Goal: Transaction & Acquisition: Book appointment/travel/reservation

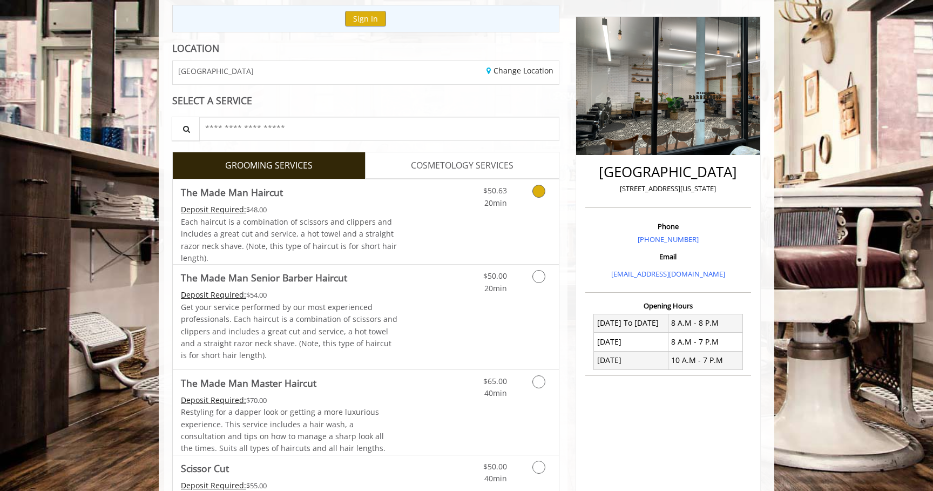
scroll to position [178, 0]
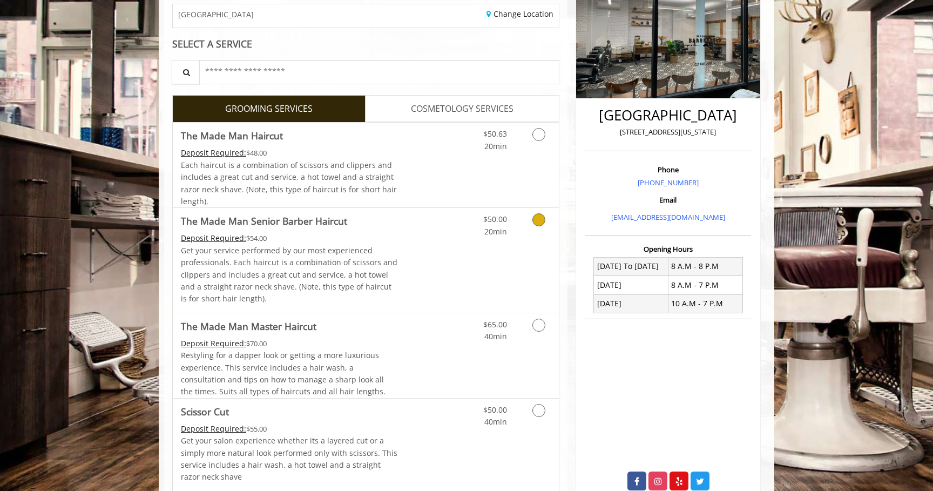
click at [532, 231] on link "Grooming services" at bounding box center [537, 223] width 28 height 30
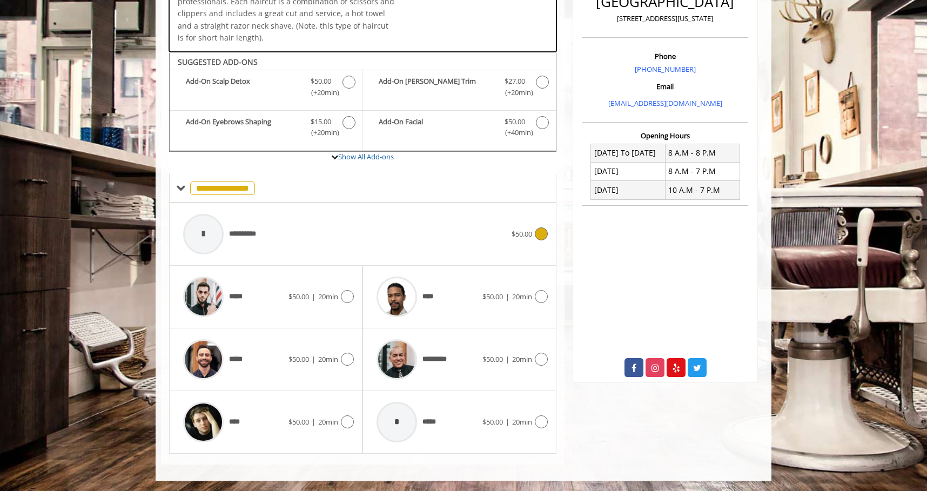
scroll to position [292, 0]
click at [356, 296] on div "***** $50.00 | 20min" at bounding box center [265, 297] width 193 height 63
click at [350, 298] on icon at bounding box center [347, 296] width 13 height 13
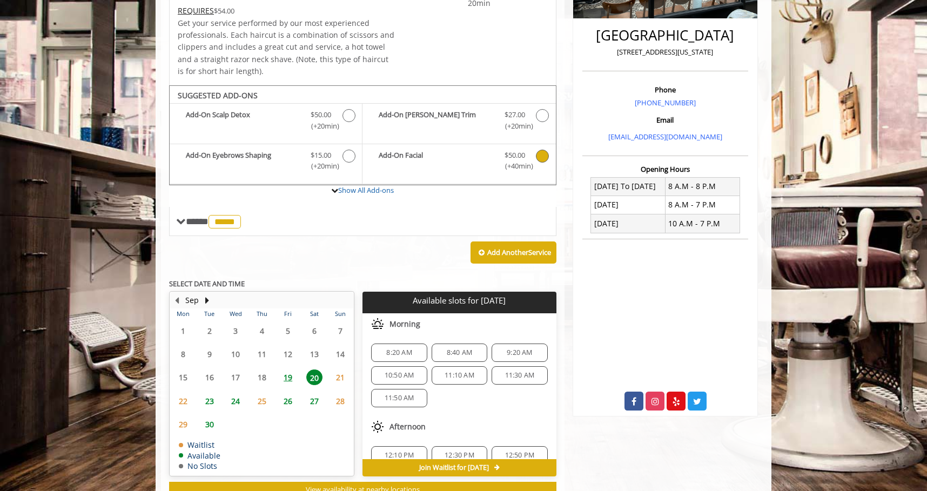
scroll to position [296, 0]
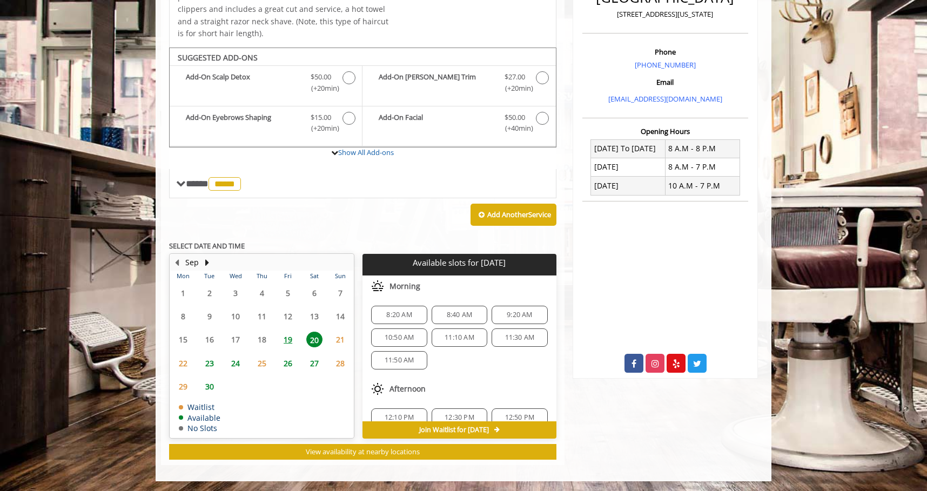
click at [338, 340] on span "21" at bounding box center [340, 340] width 16 height 16
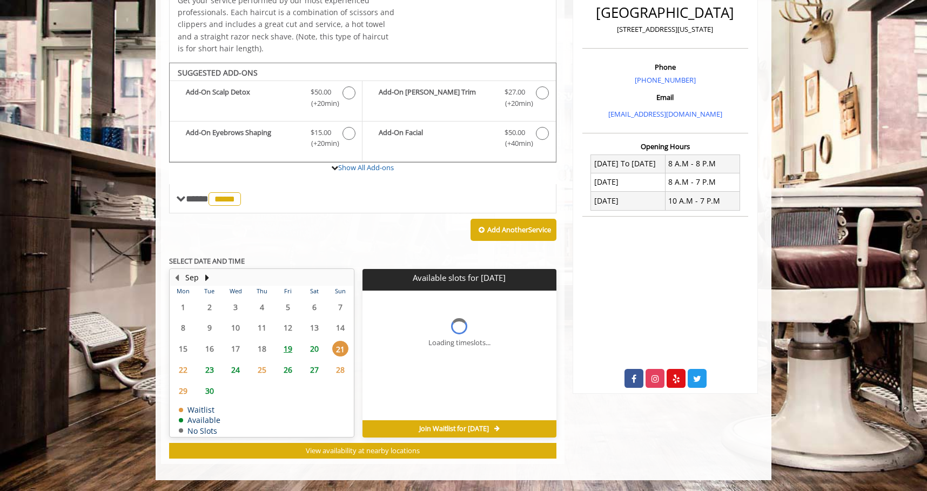
scroll to position [280, 0]
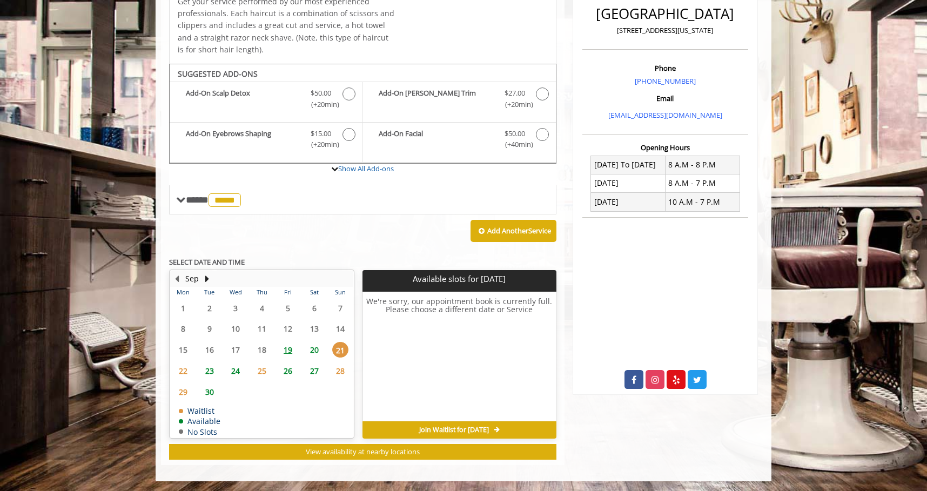
click at [187, 370] on span "22" at bounding box center [183, 371] width 16 height 16
click at [208, 370] on span "23" at bounding box center [209, 371] width 16 height 16
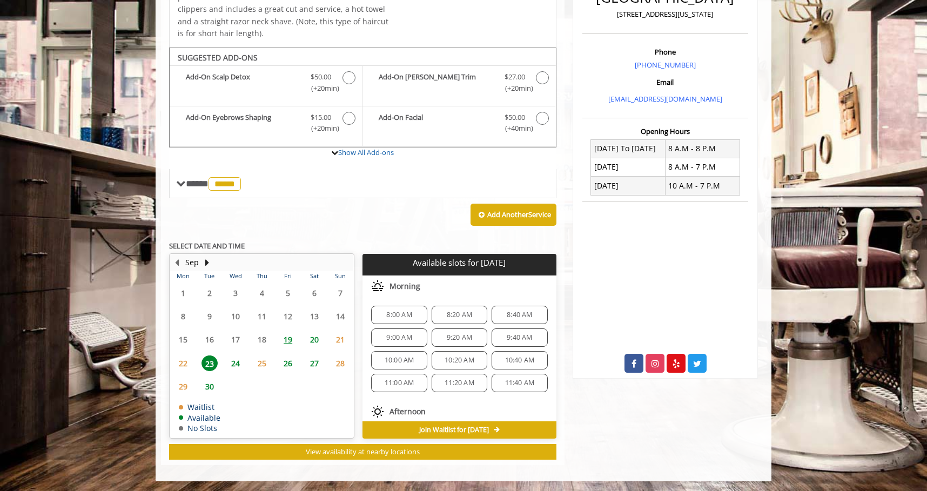
click at [234, 361] on span "24" at bounding box center [235, 363] width 16 height 16
click at [263, 369] on span "25" at bounding box center [262, 363] width 16 height 16
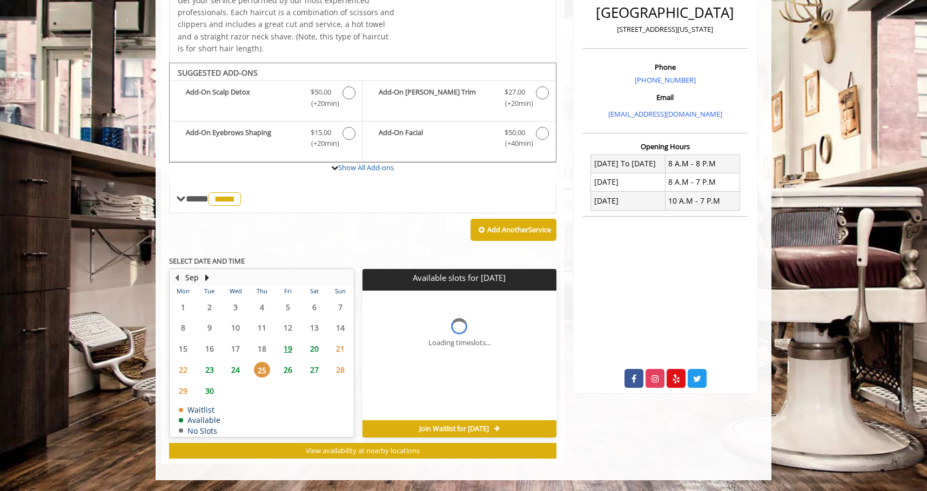
scroll to position [280, 0]
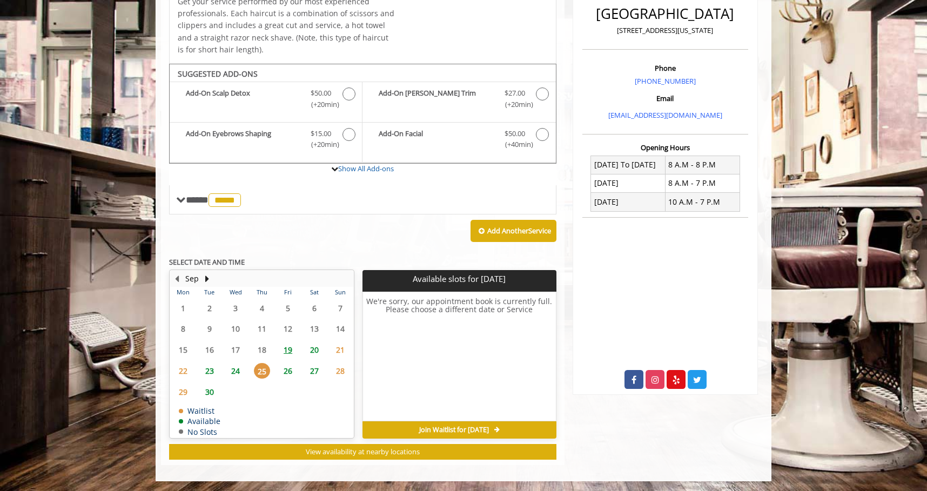
click at [285, 368] on span "26" at bounding box center [288, 371] width 16 height 16
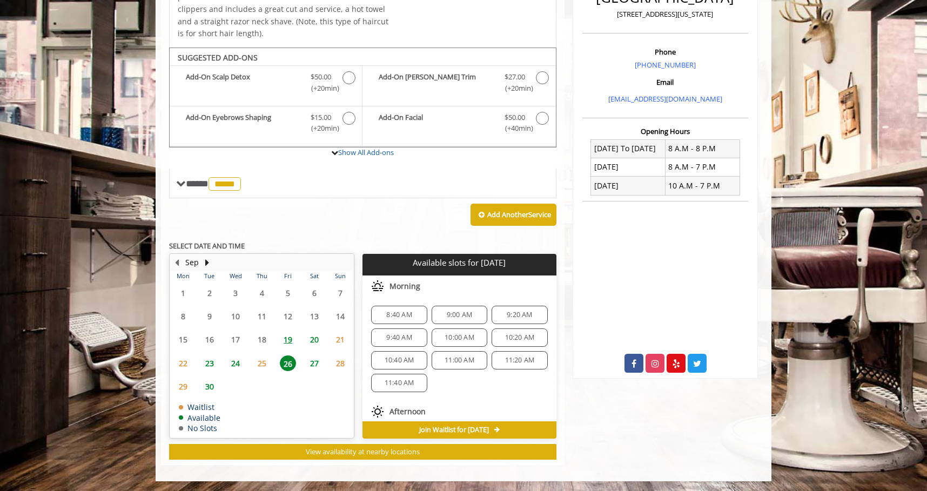
click at [262, 358] on span "25" at bounding box center [262, 363] width 16 height 16
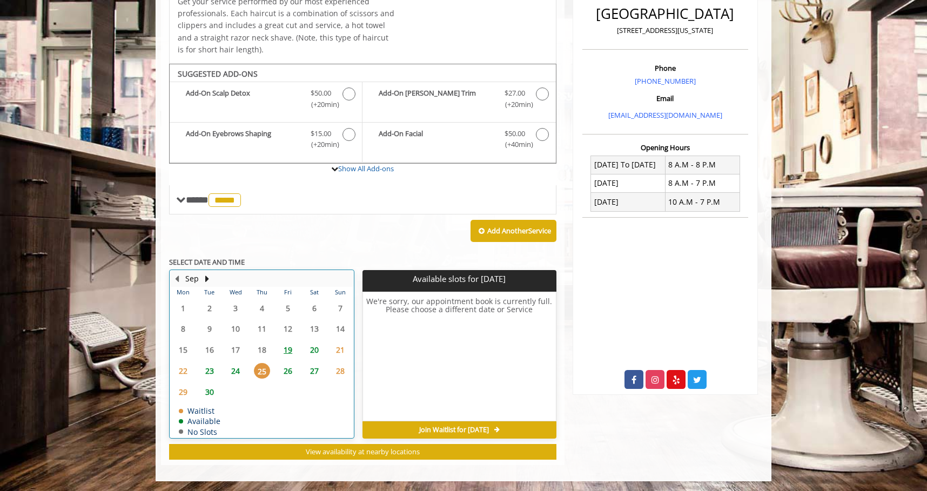
click at [266, 347] on table "Mon Tue Wed Thu Fri Sat Sun 1 2 3 4 5 6 7 8 9 10 11 12 13 14 15 16 17 18 19 20 …" at bounding box center [261, 362] width 183 height 151
click at [260, 347] on table "Mon Tue Wed Thu Fri Sat Sun 1 2 3 4 5 6 7 8 9 10 11 12 13 14 15 16 17 18 19 20 …" at bounding box center [261, 362] width 183 height 151
click at [285, 373] on span "26" at bounding box center [288, 371] width 16 height 16
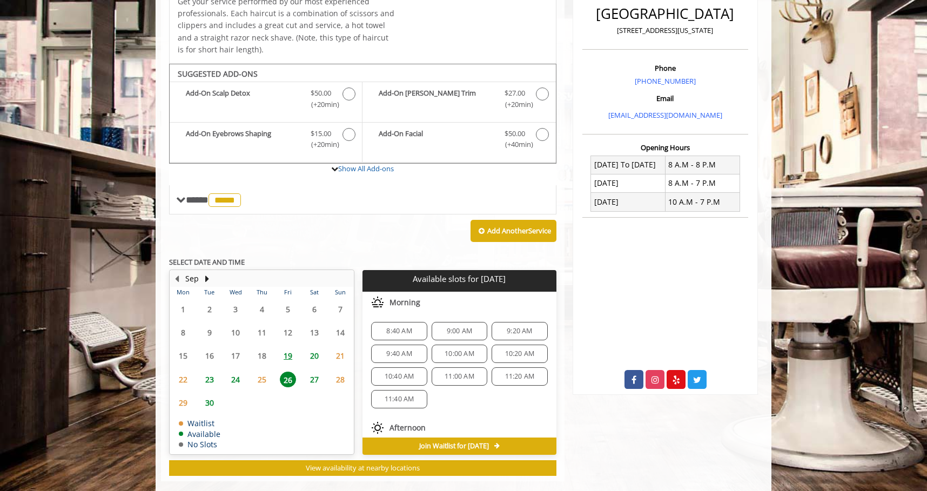
scroll to position [296, 0]
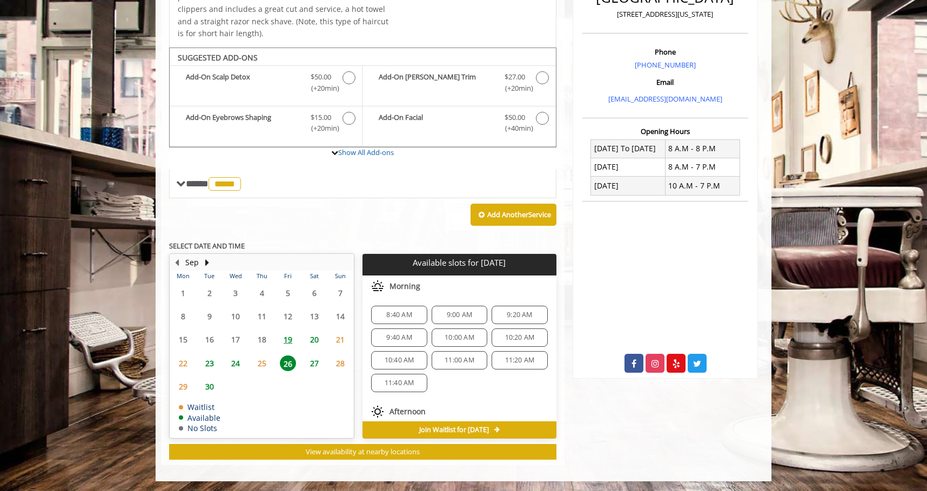
click at [314, 362] on span "27" at bounding box center [314, 363] width 16 height 16
click at [340, 362] on span "28" at bounding box center [340, 363] width 16 height 16
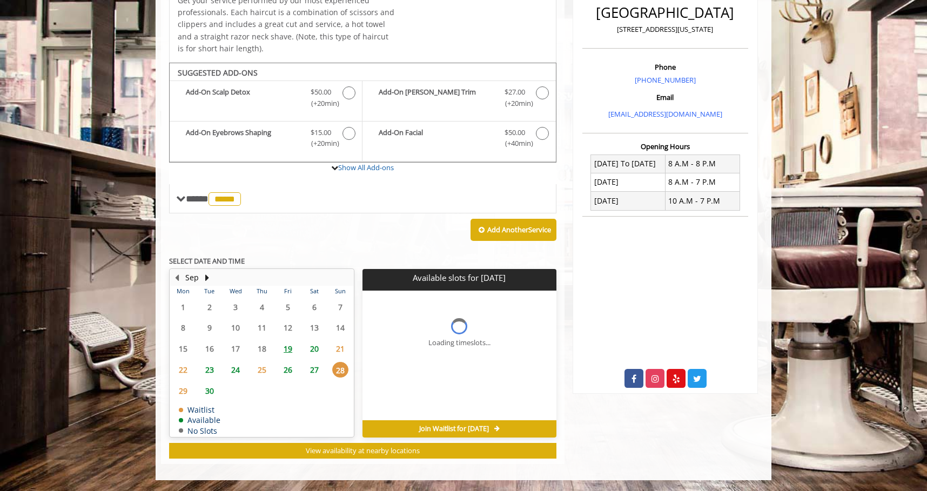
scroll to position [280, 0]
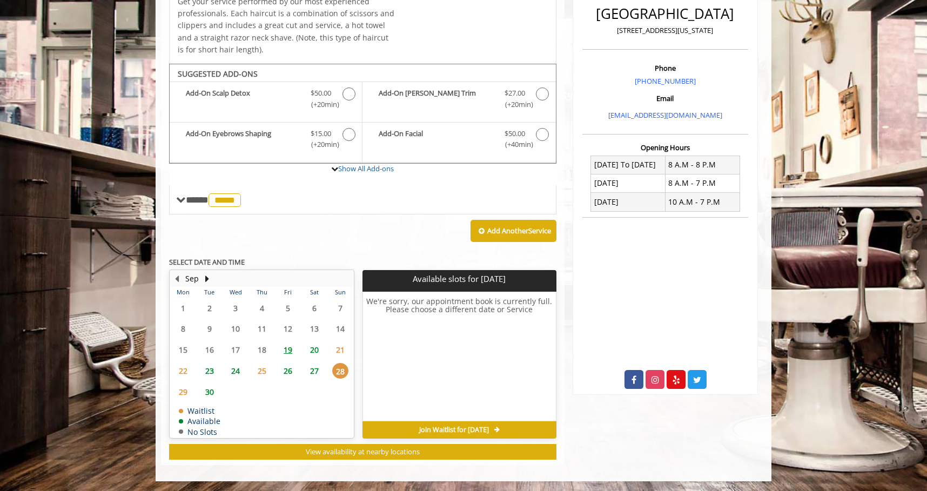
click at [182, 390] on span "29" at bounding box center [183, 392] width 16 height 16
click at [214, 390] on span "30" at bounding box center [209, 392] width 16 height 16
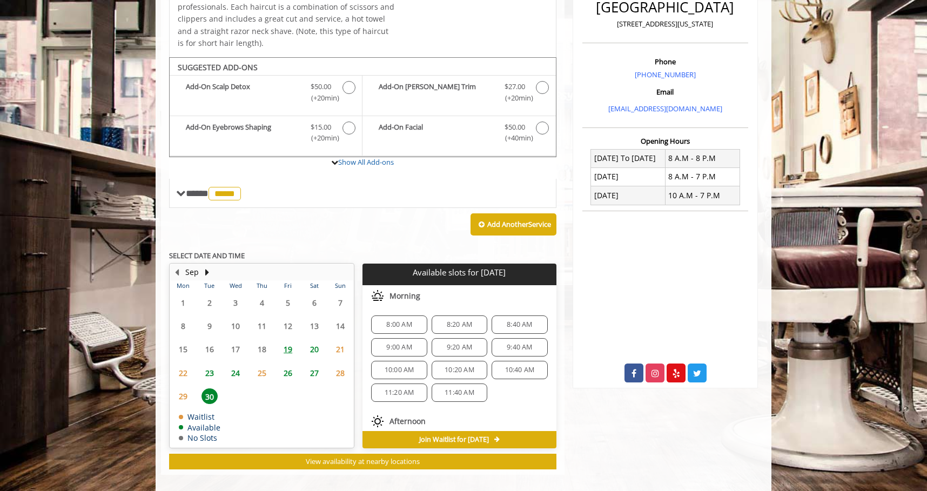
scroll to position [286, 0]
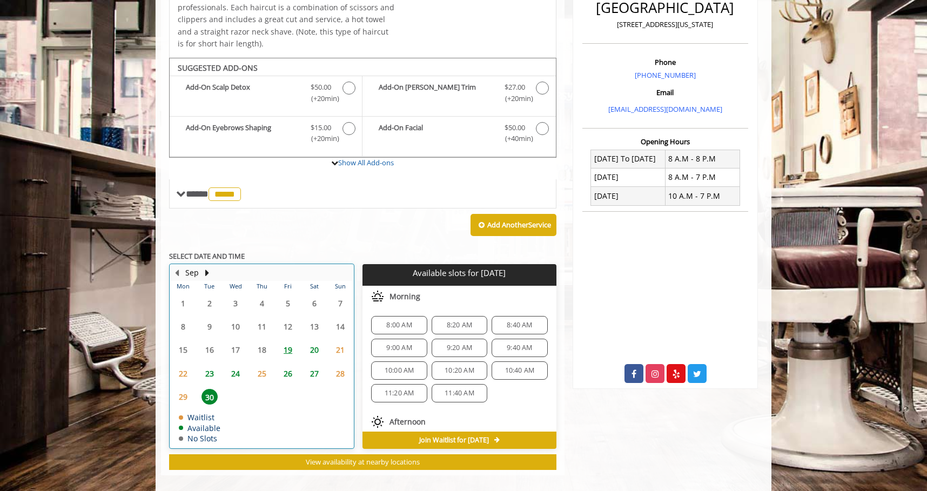
click at [285, 325] on table "Mon Tue Wed Thu Fri Sat Sun 1 2 3 4 5 6 7 8 9 10 11 12 13 14 15 16 17 18 19 20 …" at bounding box center [261, 364] width 183 height 167
click at [287, 346] on span "19" at bounding box center [288, 350] width 16 height 16
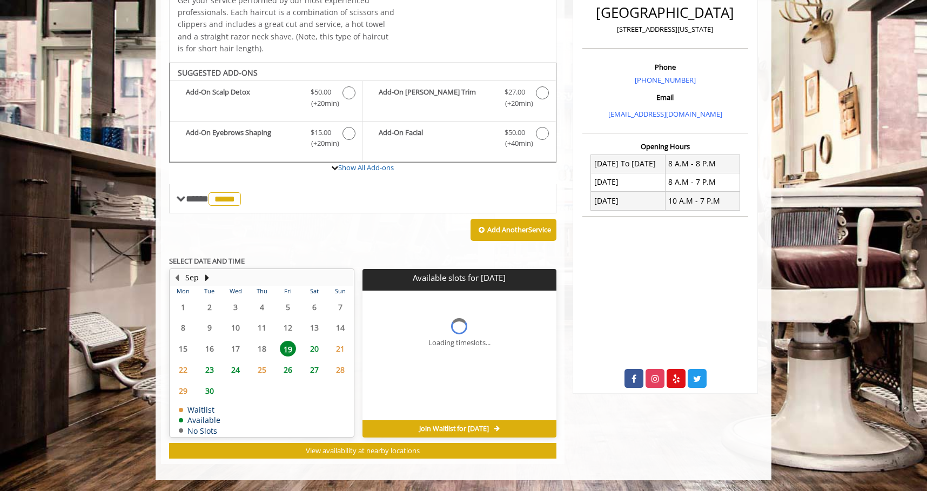
scroll to position [280, 0]
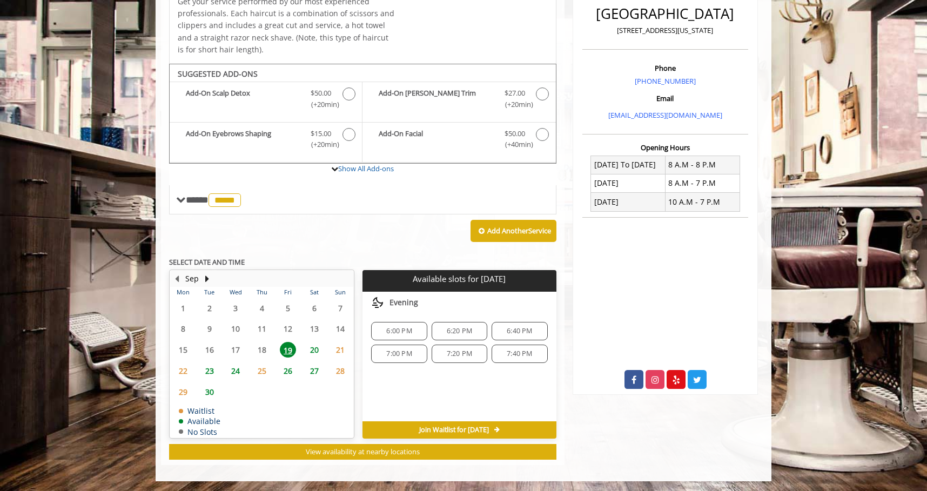
click at [313, 352] on span "20" at bounding box center [314, 350] width 16 height 16
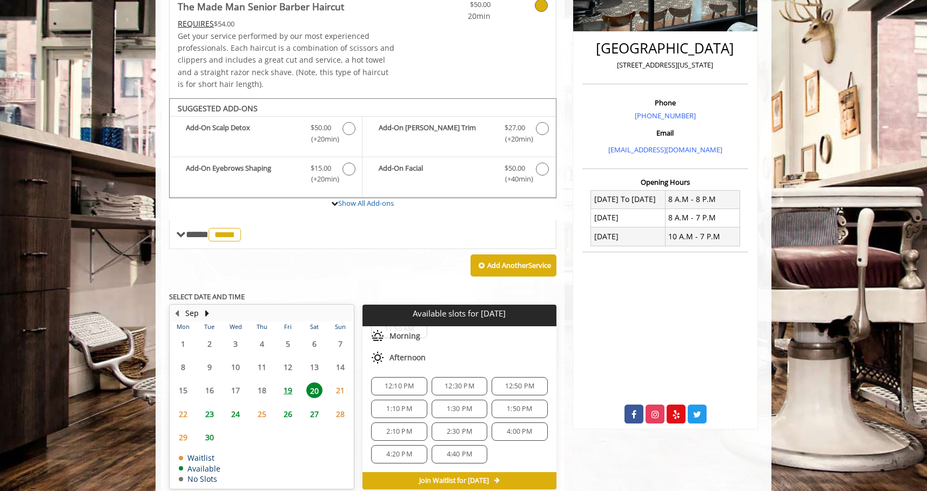
scroll to position [296, 0]
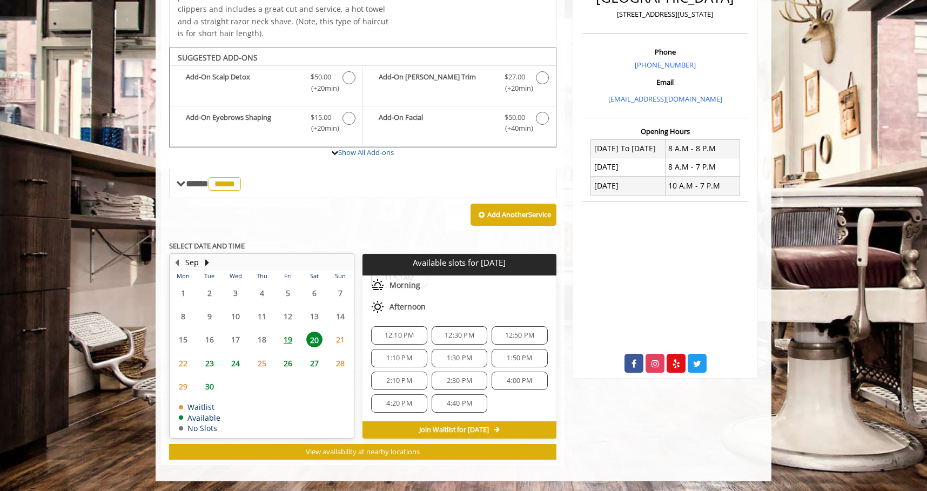
click at [312, 337] on span "20" at bounding box center [314, 340] width 16 height 16
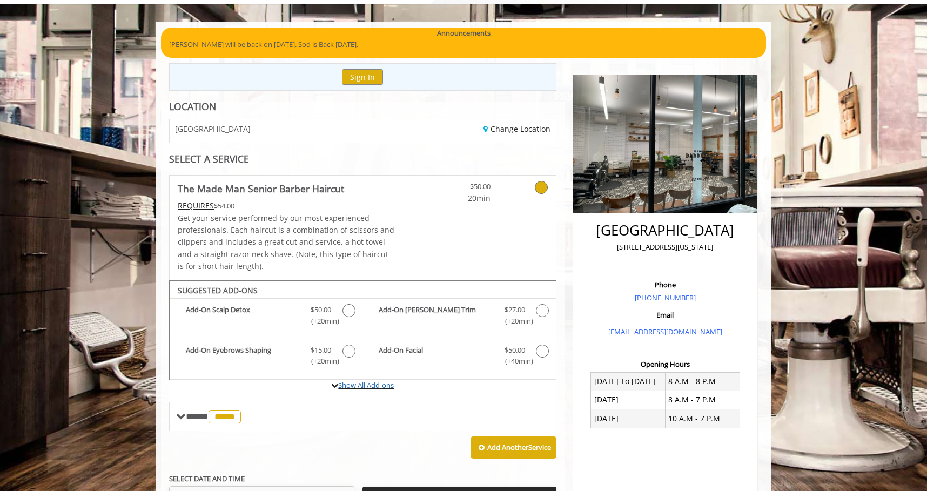
scroll to position [0, 0]
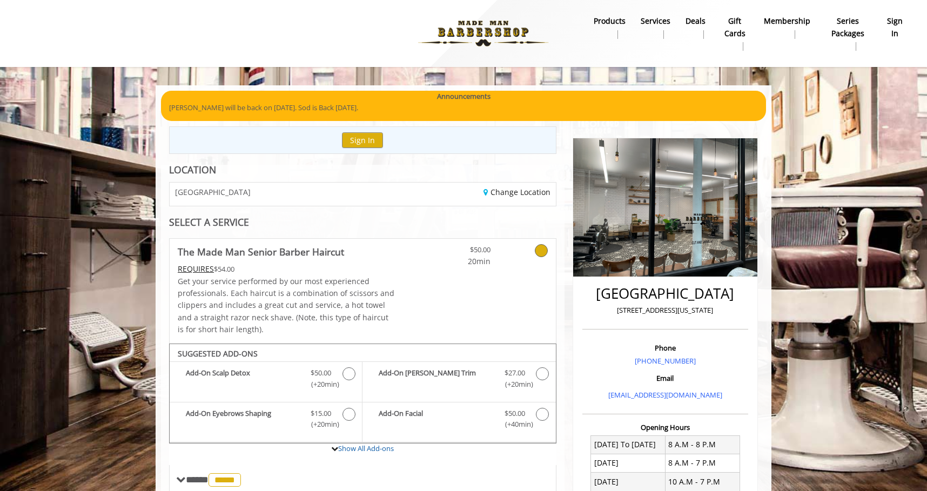
click at [507, 105] on p "[PERSON_NAME] will be back on [DATE]. Sod is Back [DATE]." at bounding box center [463, 107] width 589 height 11
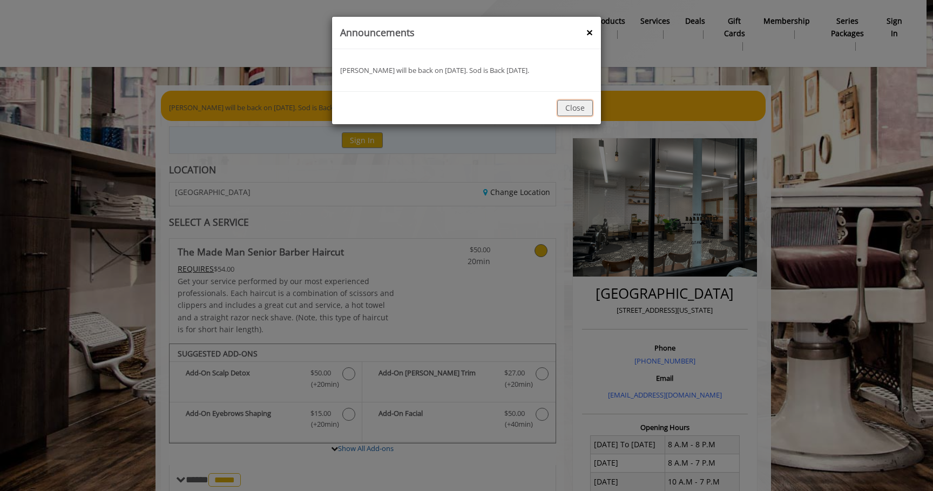
click at [573, 113] on button "Close" at bounding box center [575, 108] width 36 height 16
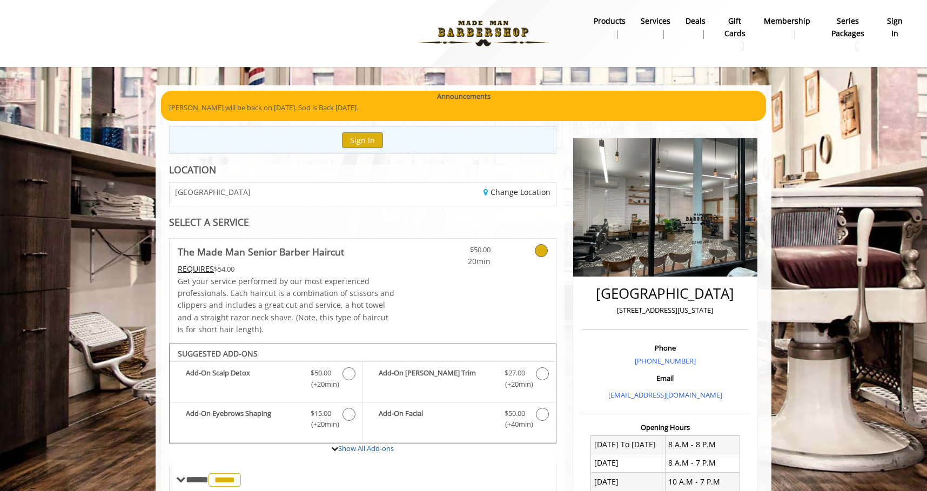
click at [777, 19] on b "Membership" at bounding box center [787, 21] width 46 height 12
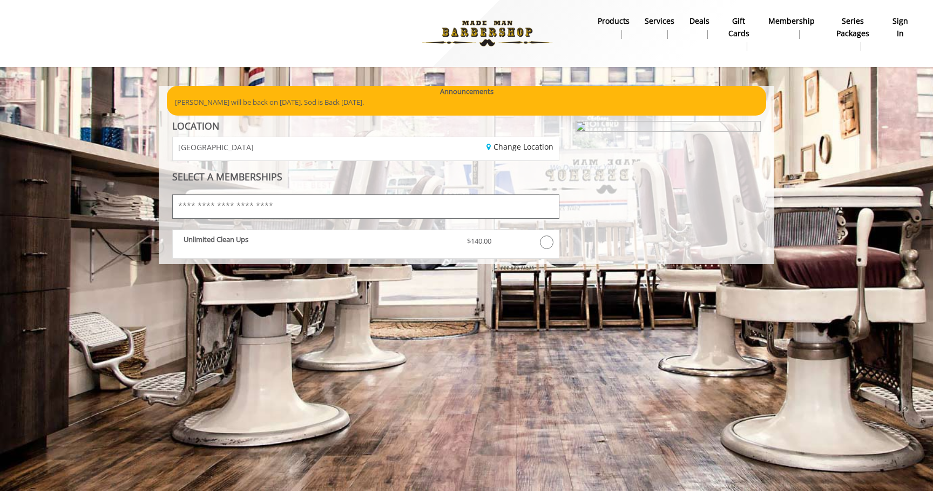
click at [349, 204] on input "text" at bounding box center [365, 206] width 387 height 24
click at [350, 208] on input "text" at bounding box center [365, 206] width 387 height 24
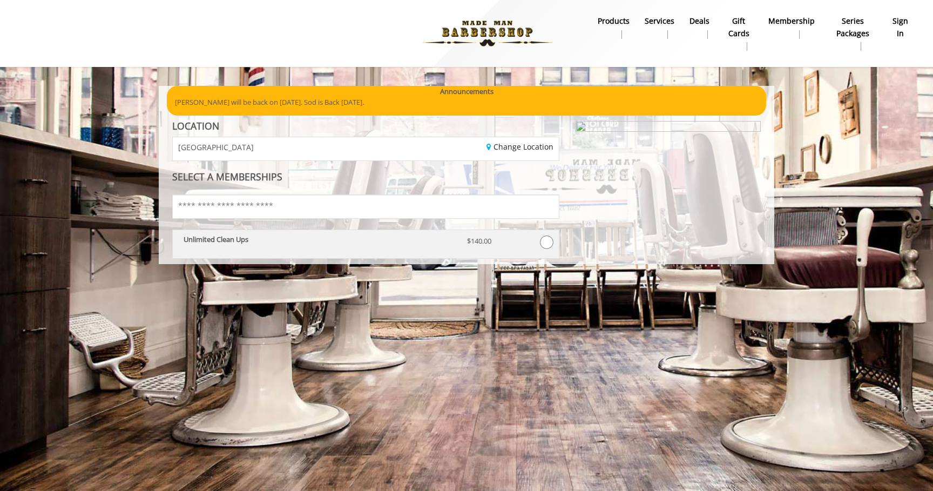
click at [338, 249] on div "Unlimited Clean Ups" at bounding box center [318, 244] width 284 height 19
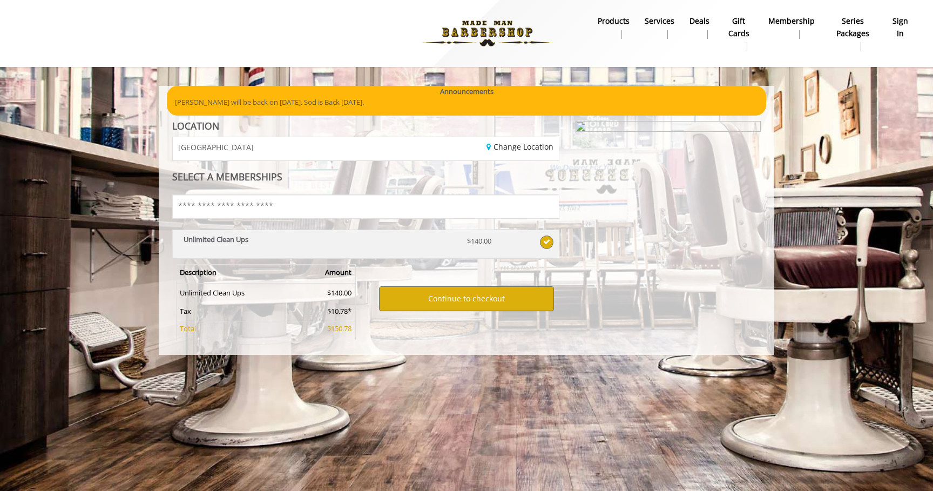
click at [487, 241] on p "$140.00" at bounding box center [490, 240] width 47 height 11
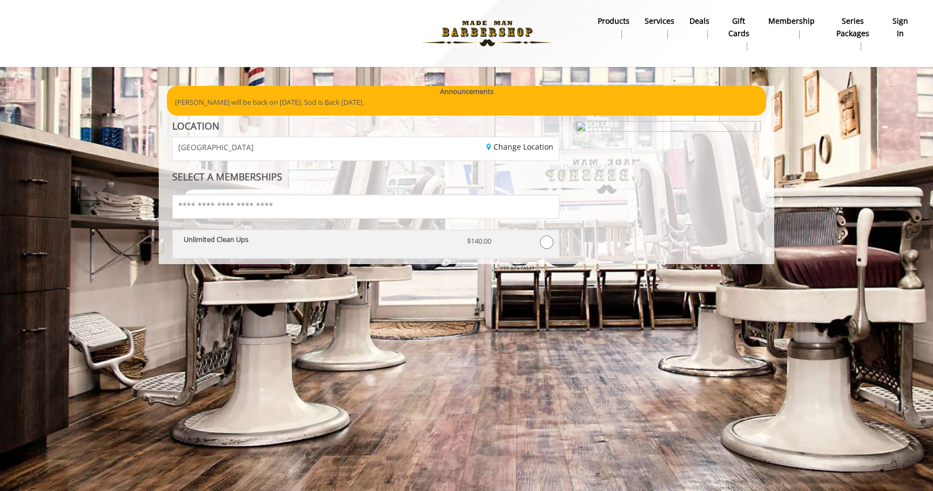
click at [535, 242] on div at bounding box center [537, 244] width 31 height 19
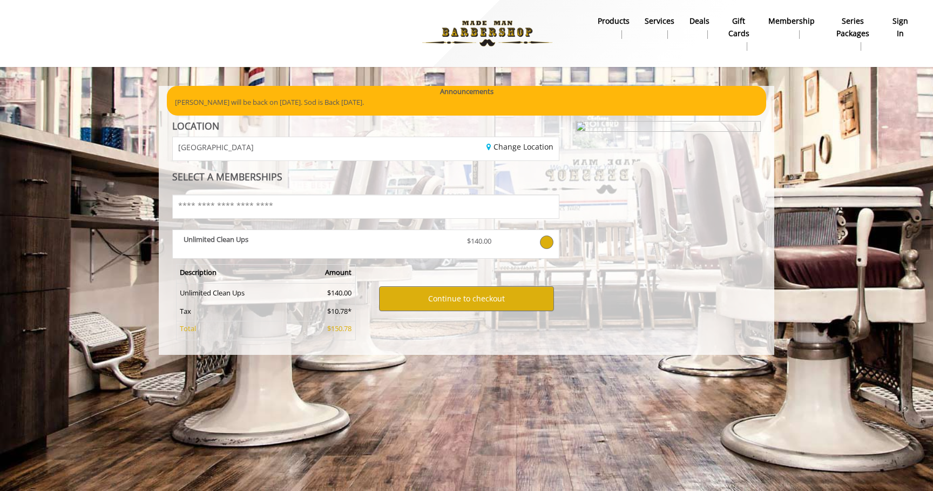
click at [491, 152] on div "Change Location" at bounding box center [466, 148] width 201 height 23
click at [390, 203] on input "text" at bounding box center [365, 206] width 387 height 24
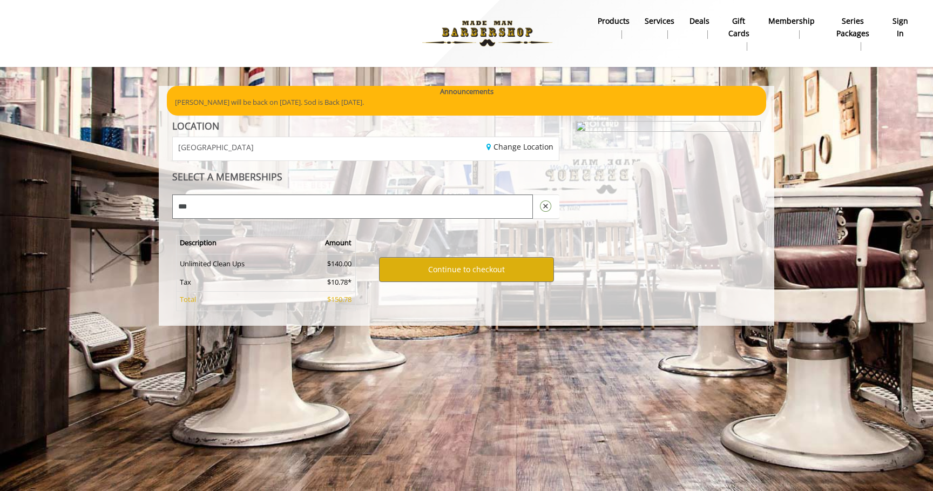
type input "*"
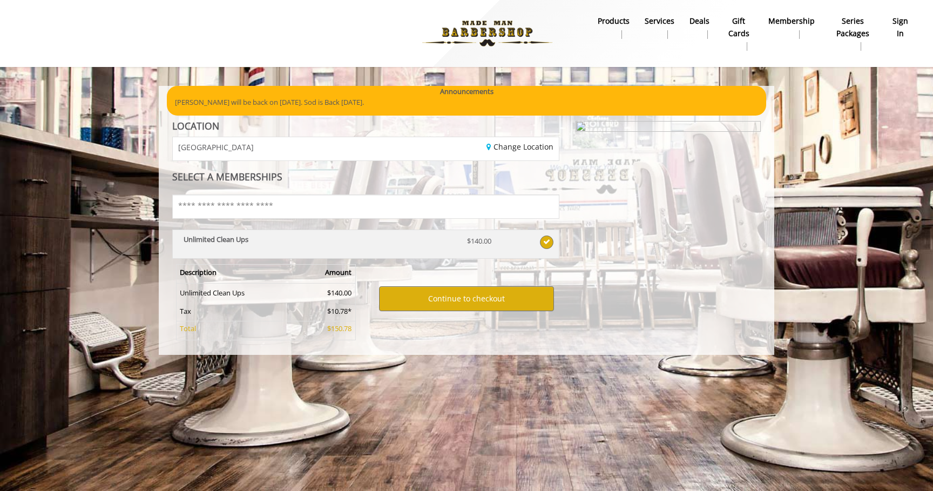
click at [254, 248] on div "Unlimited Clean Ups" at bounding box center [318, 244] width 284 height 19
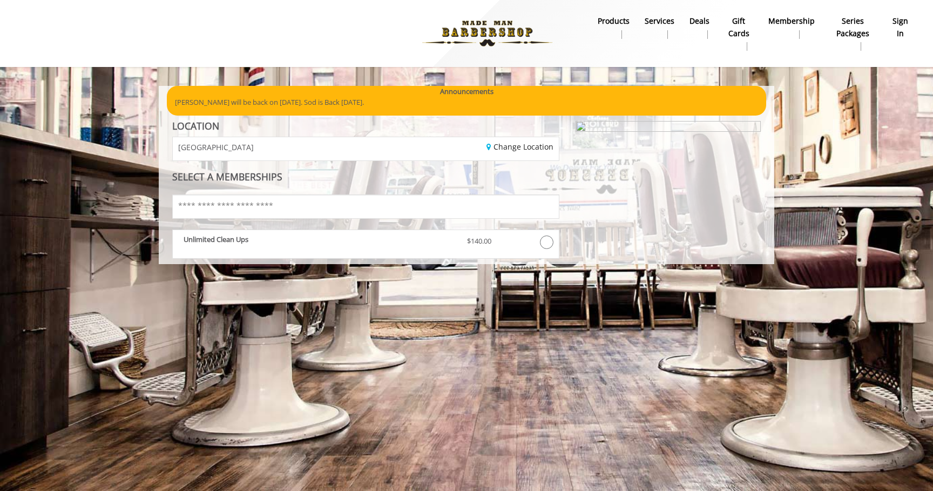
click at [845, 35] on b "Series packages" at bounding box center [853, 27] width 46 height 24
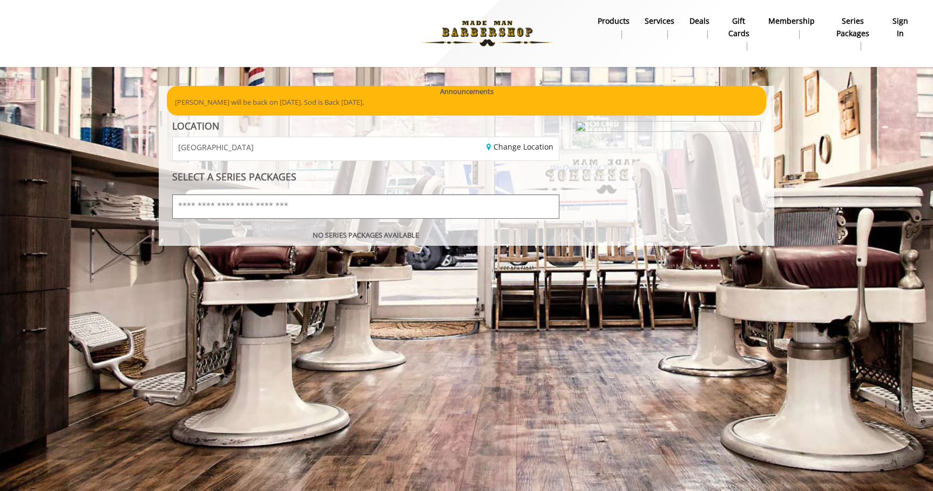
click at [397, 211] on input "text" at bounding box center [365, 206] width 387 height 24
click at [393, 223] on div "Show Offers LOCATION CHELSEA 15TH STREET Change Location SELECT A SERIES PACKAG…" at bounding box center [365, 180] width 403 height 119
click at [394, 153] on div "Change Location" at bounding box center [466, 148] width 201 height 23
click at [699, 19] on b "Deals" at bounding box center [700, 21] width 20 height 12
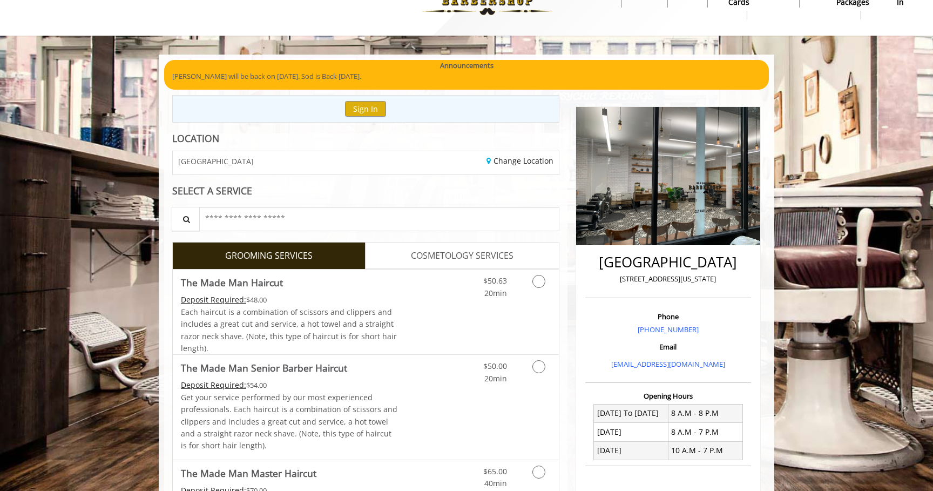
scroll to position [43, 0]
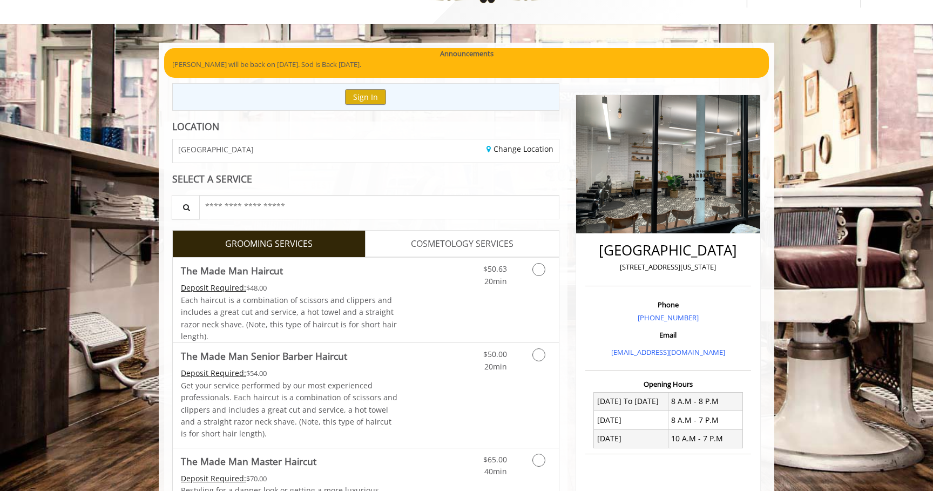
click at [502, 242] on span "COSMETOLOGY SERVICES" at bounding box center [462, 244] width 103 height 14
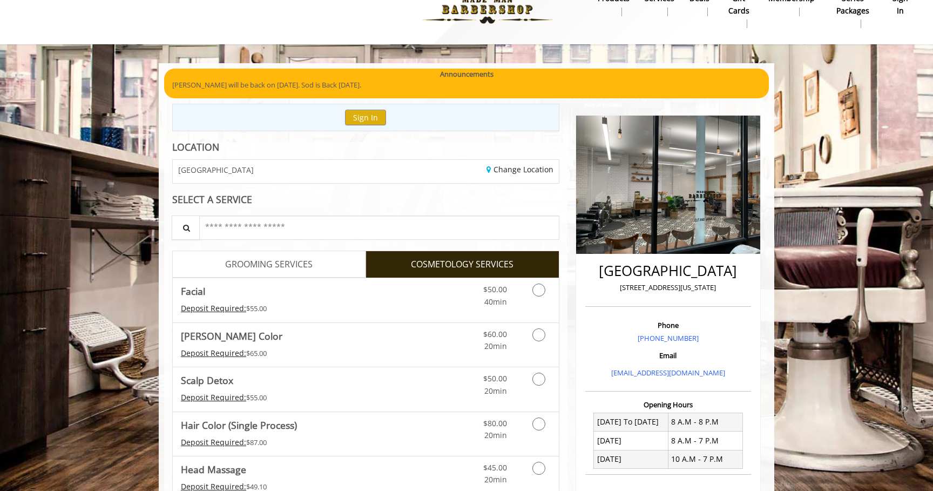
scroll to position [0, 0]
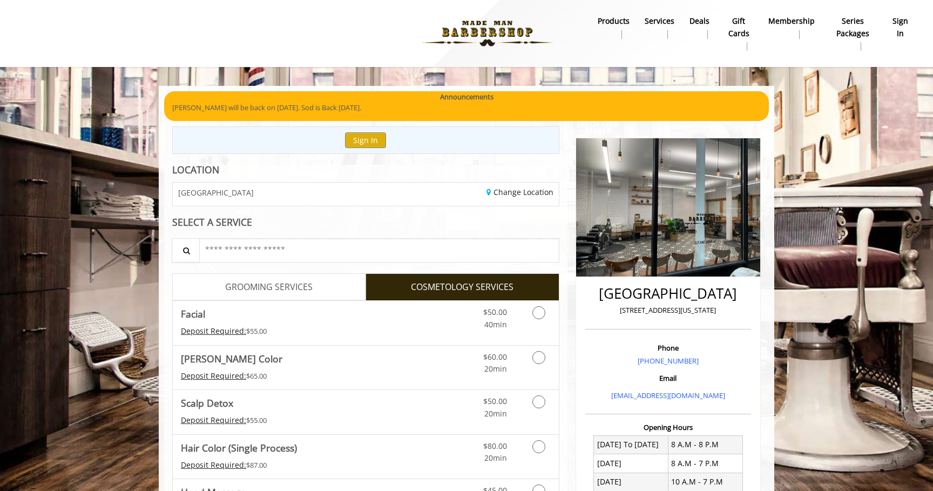
click at [619, 23] on b "products" at bounding box center [614, 21] width 32 height 12
